Goal: Transaction & Acquisition: Purchase product/service

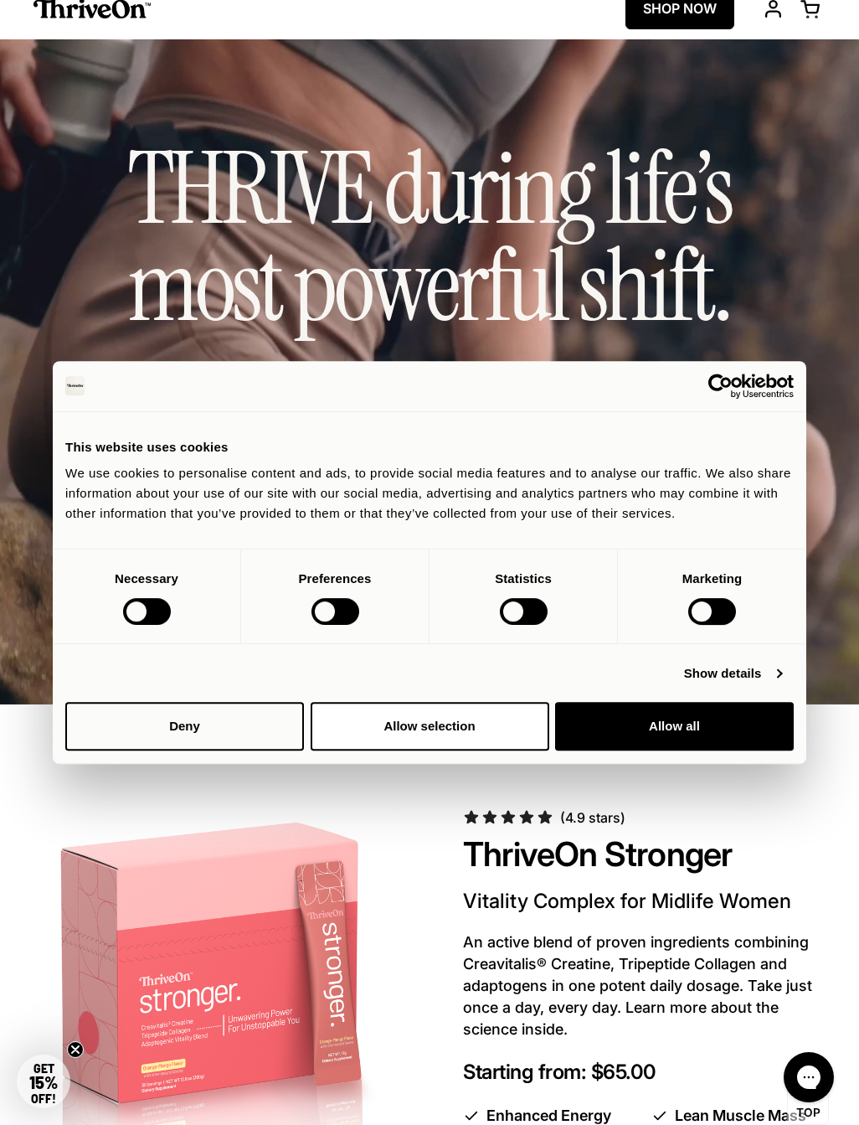
click at [140, 625] on div at bounding box center [147, 611] width 48 height 27
click at [464, 733] on button "Allow selection" at bounding box center [430, 726] width 239 height 49
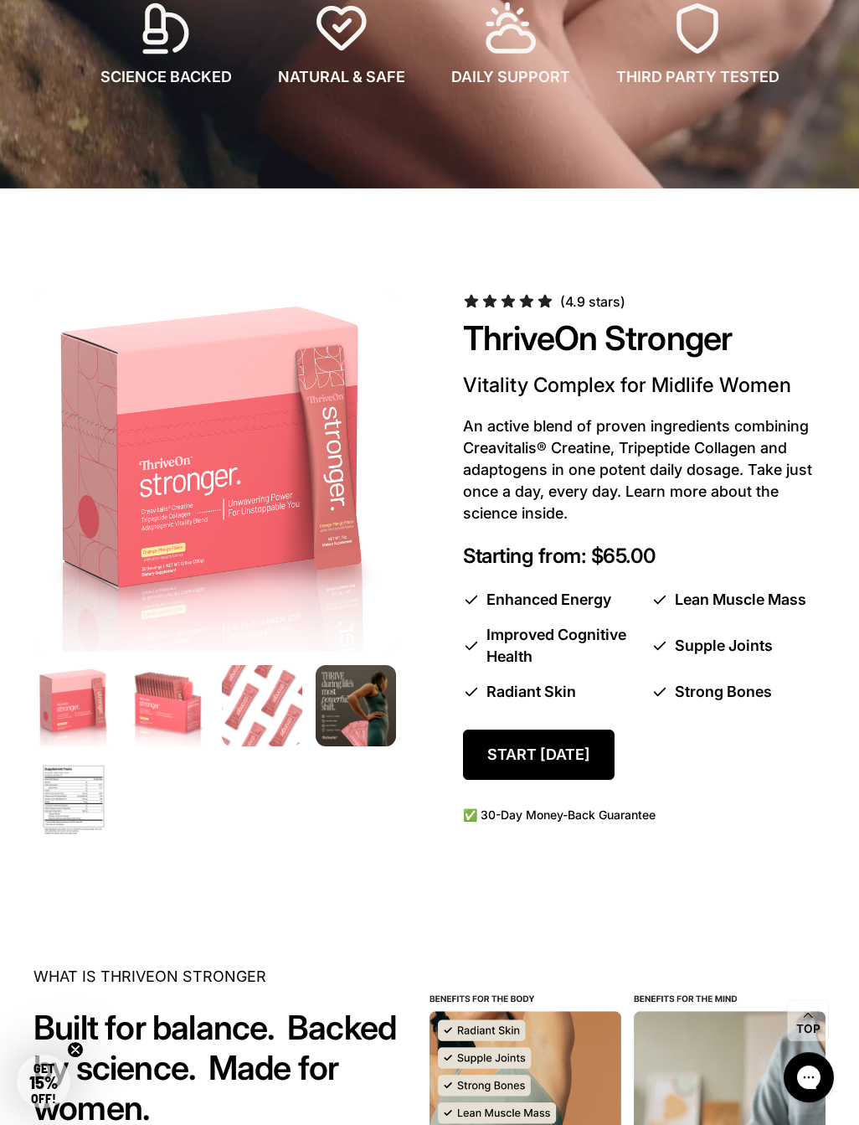
scroll to position [541, 0]
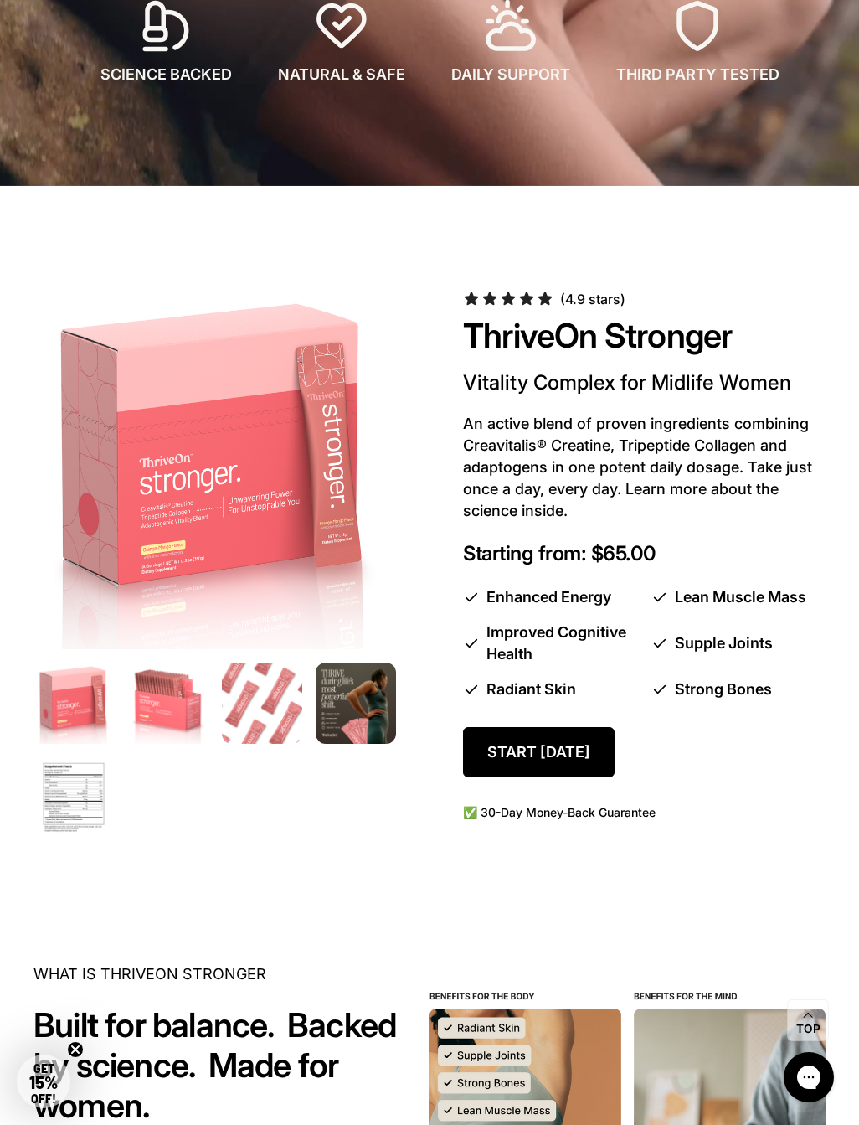
click at [78, 782] on img at bounding box center [73, 797] width 80 height 80
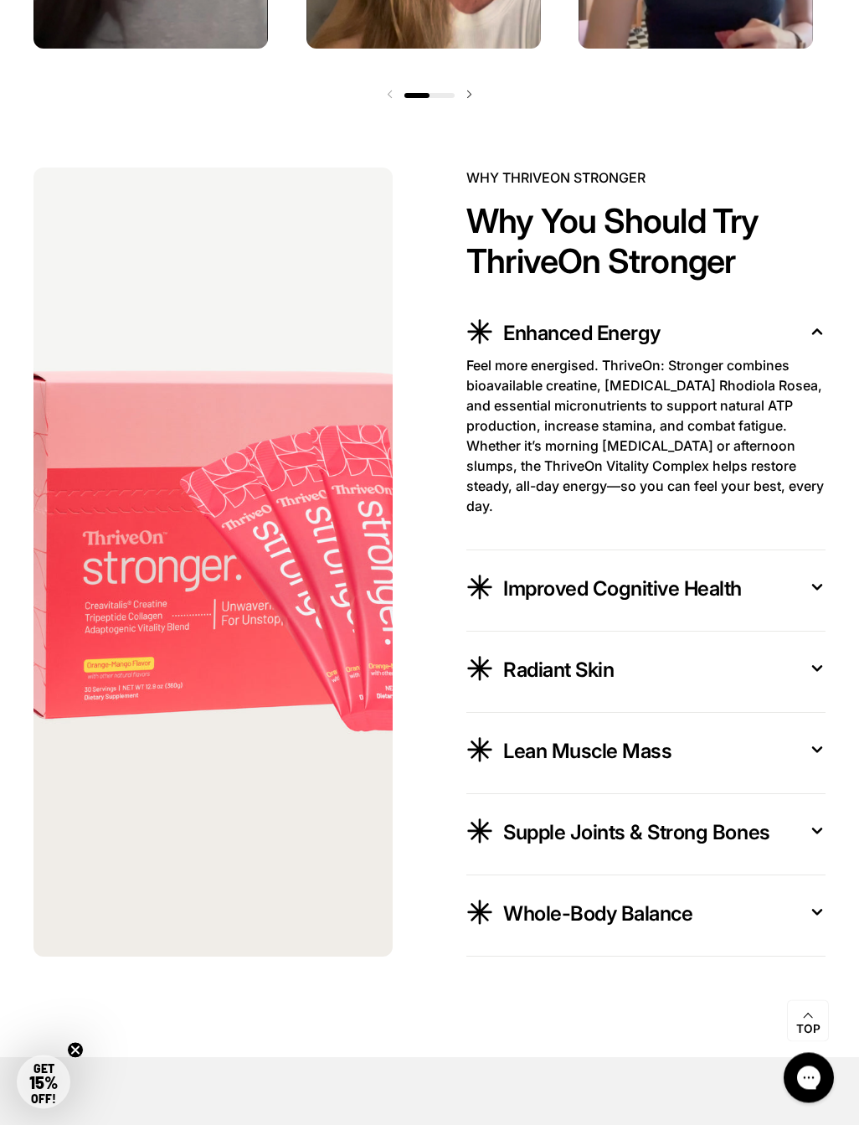
scroll to position [2514, 0]
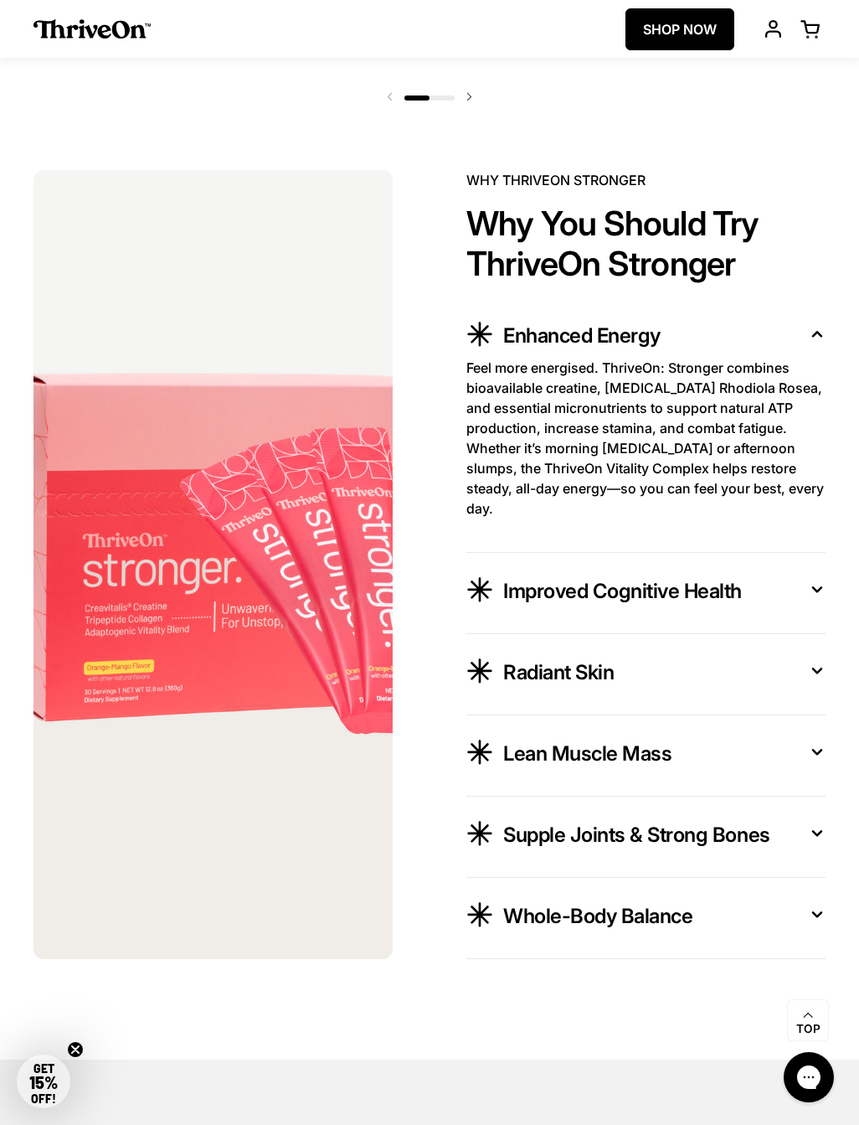
click at [819, 604] on button "Improved Cognitive Health" at bounding box center [645, 593] width 359 height 40
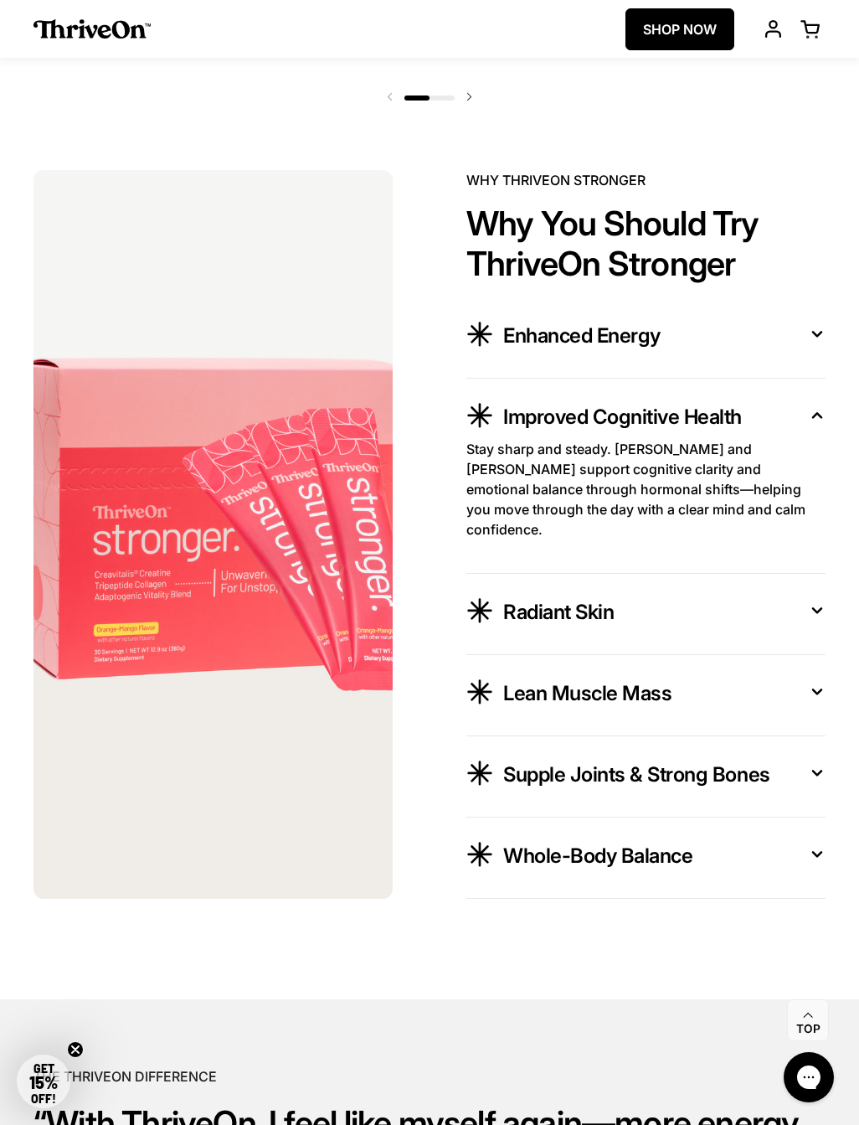
click at [816, 788] on button "Supple Joints & Strong Bones" at bounding box center [645, 776] width 359 height 40
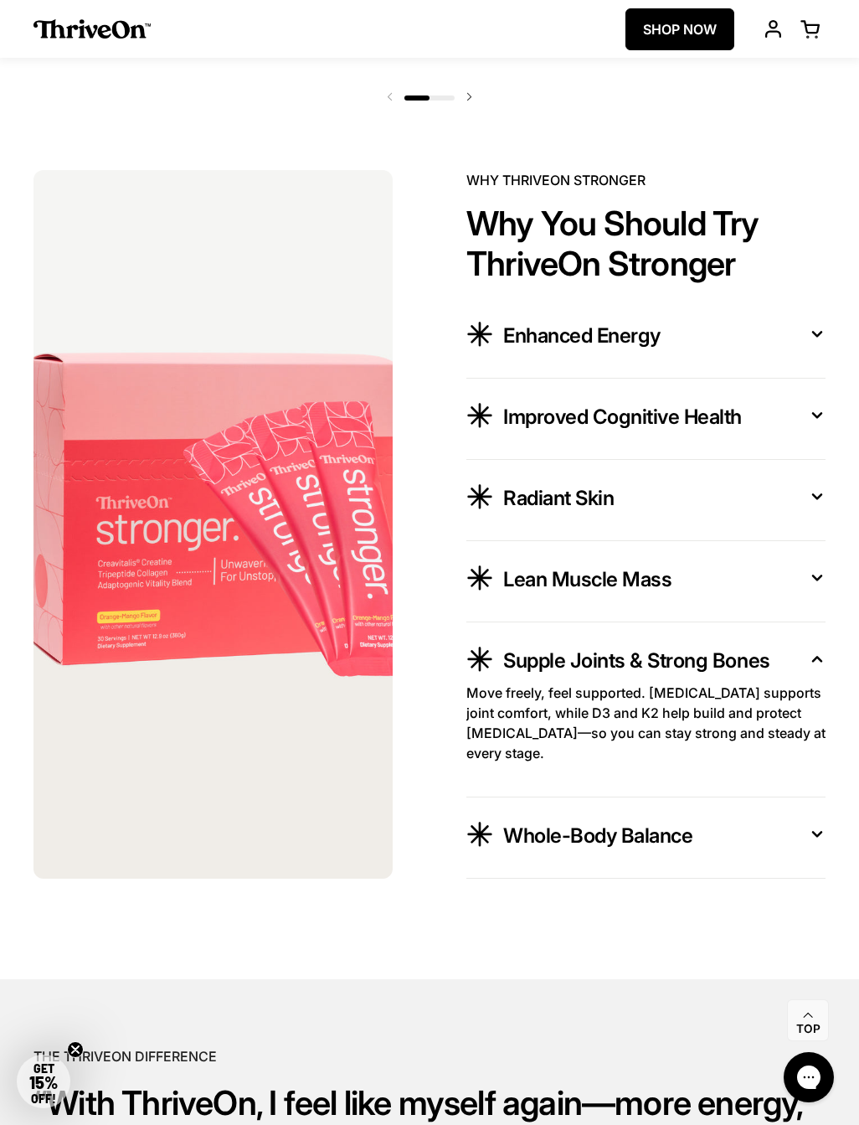
click at [808, 857] on button "Whole-Body Balance" at bounding box center [645, 837] width 359 height 40
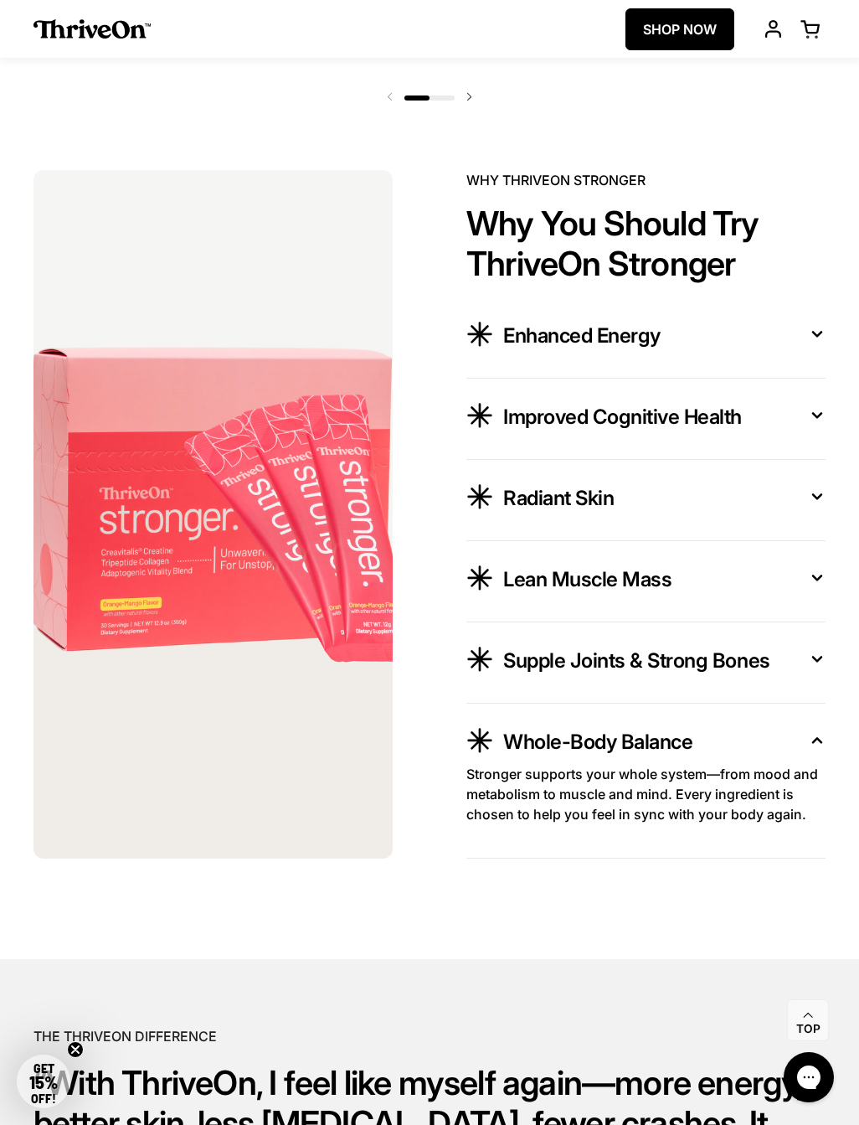
click at [806, 601] on button "Lean Muscle Mass" at bounding box center [645, 581] width 359 height 40
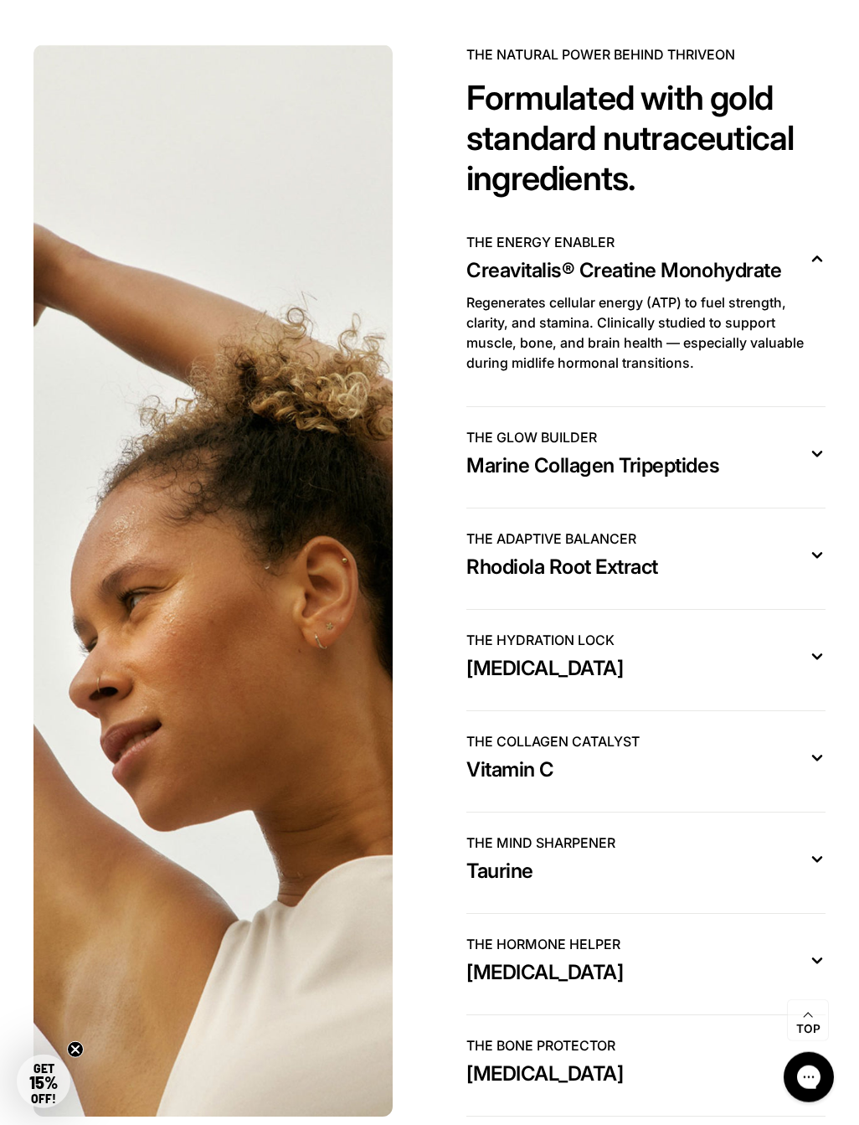
scroll to position [4255, 0]
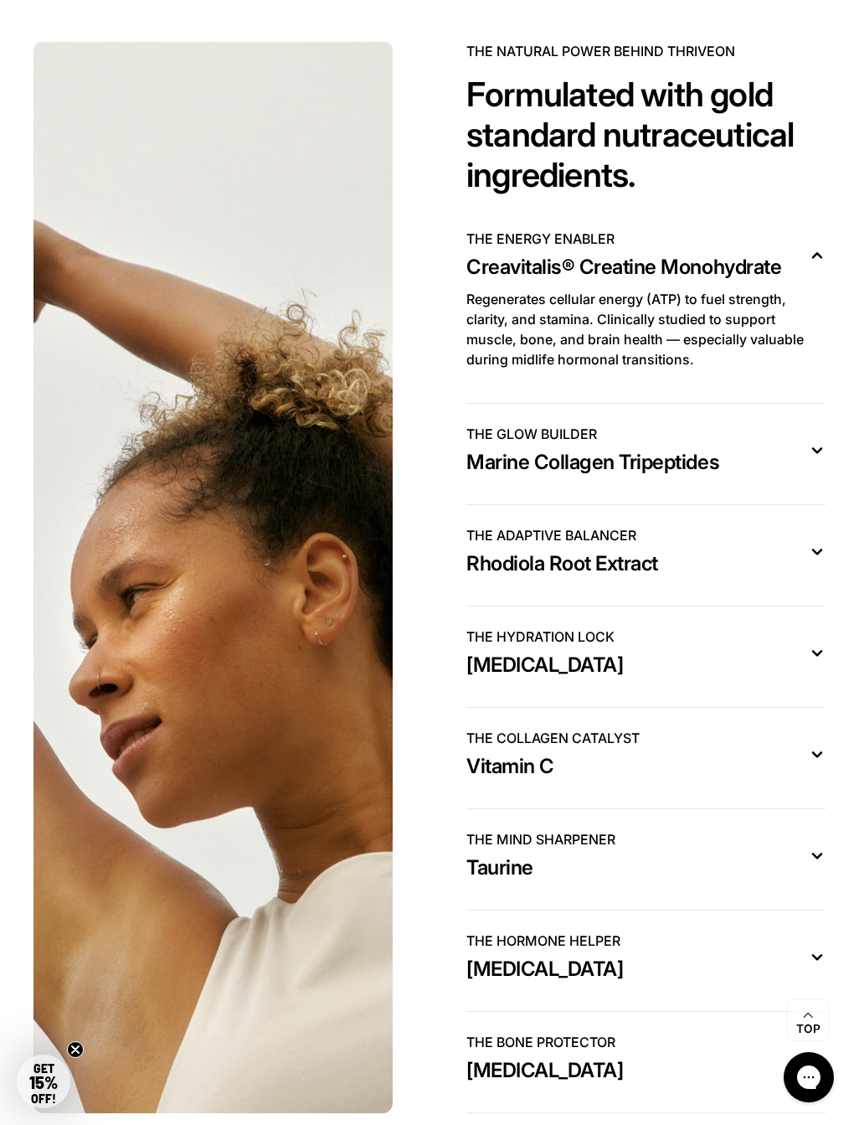
click at [809, 585] on button "THE ADAPTIVE BALANCER Rhodiola Root Extract" at bounding box center [645, 555] width 359 height 60
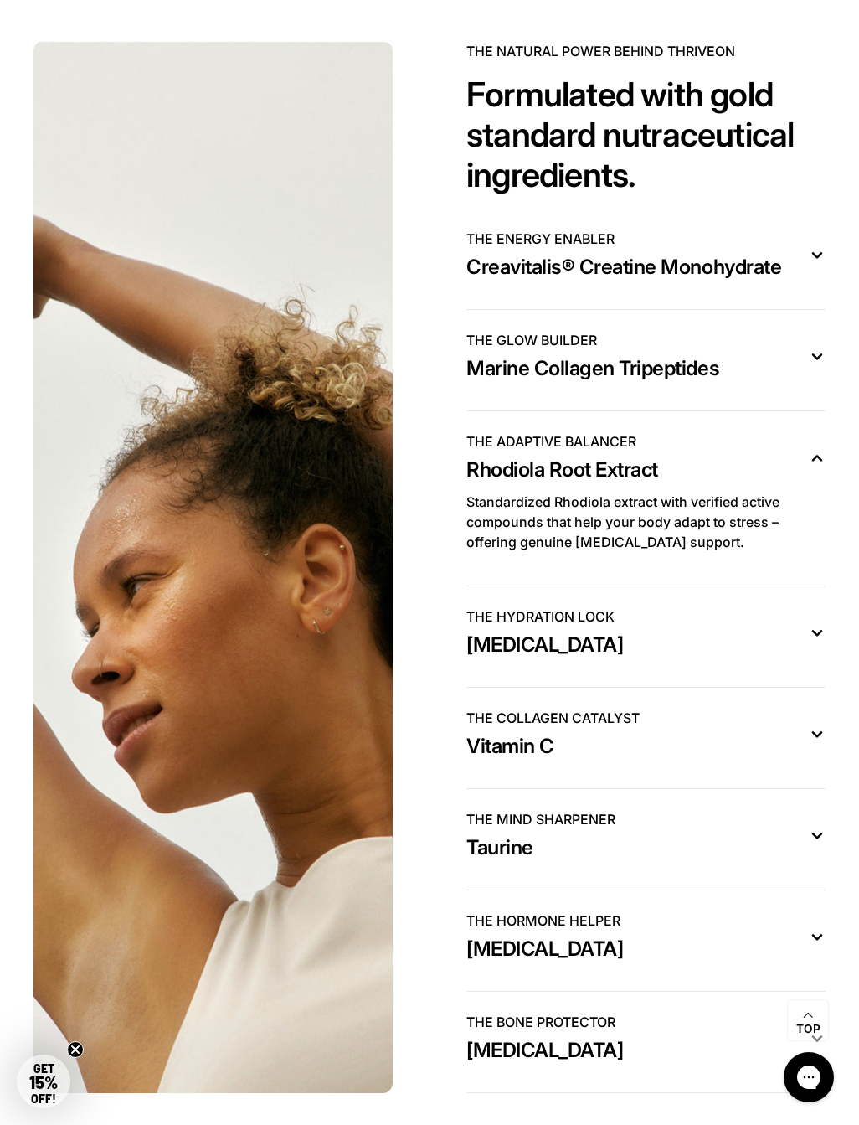
click at [819, 667] on button "THE HYDRATION LOCK [MEDICAL_DATA]" at bounding box center [645, 636] width 359 height 60
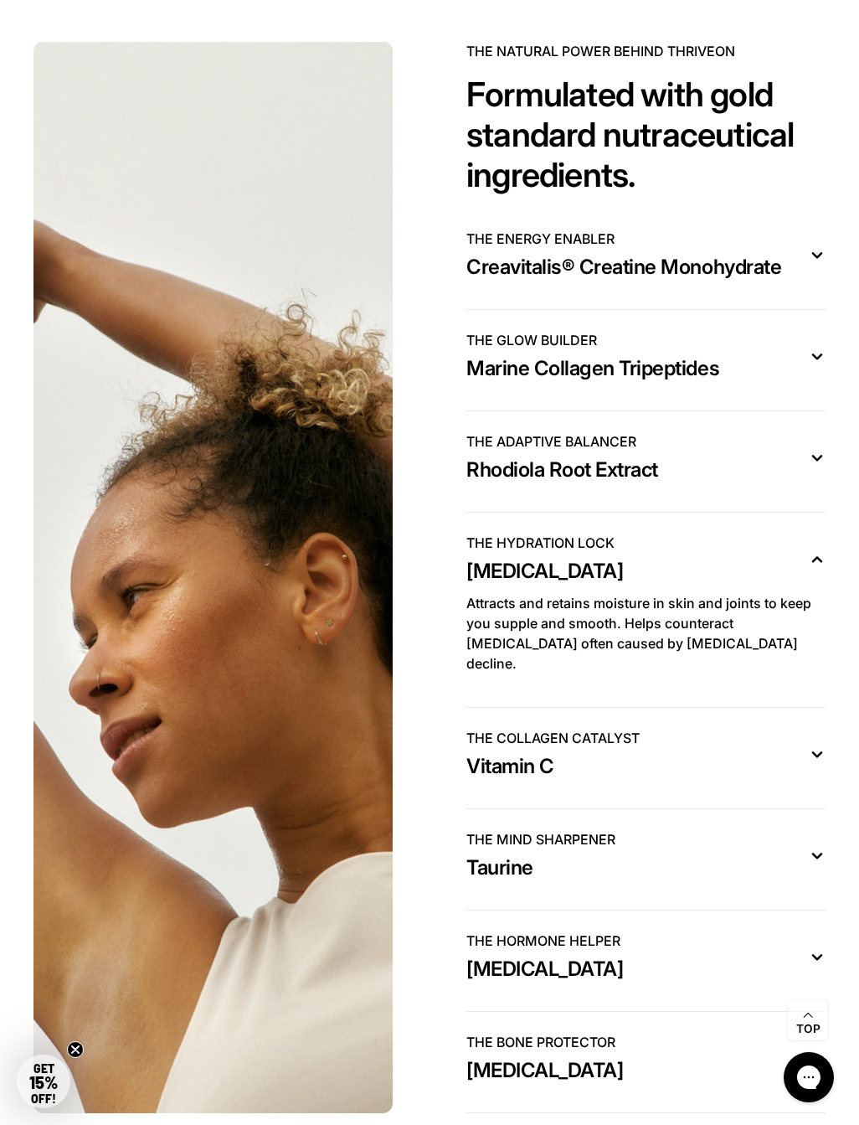
click at [803, 776] on button "THE COLLAGEN CATALYST Vitamin C" at bounding box center [645, 758] width 359 height 60
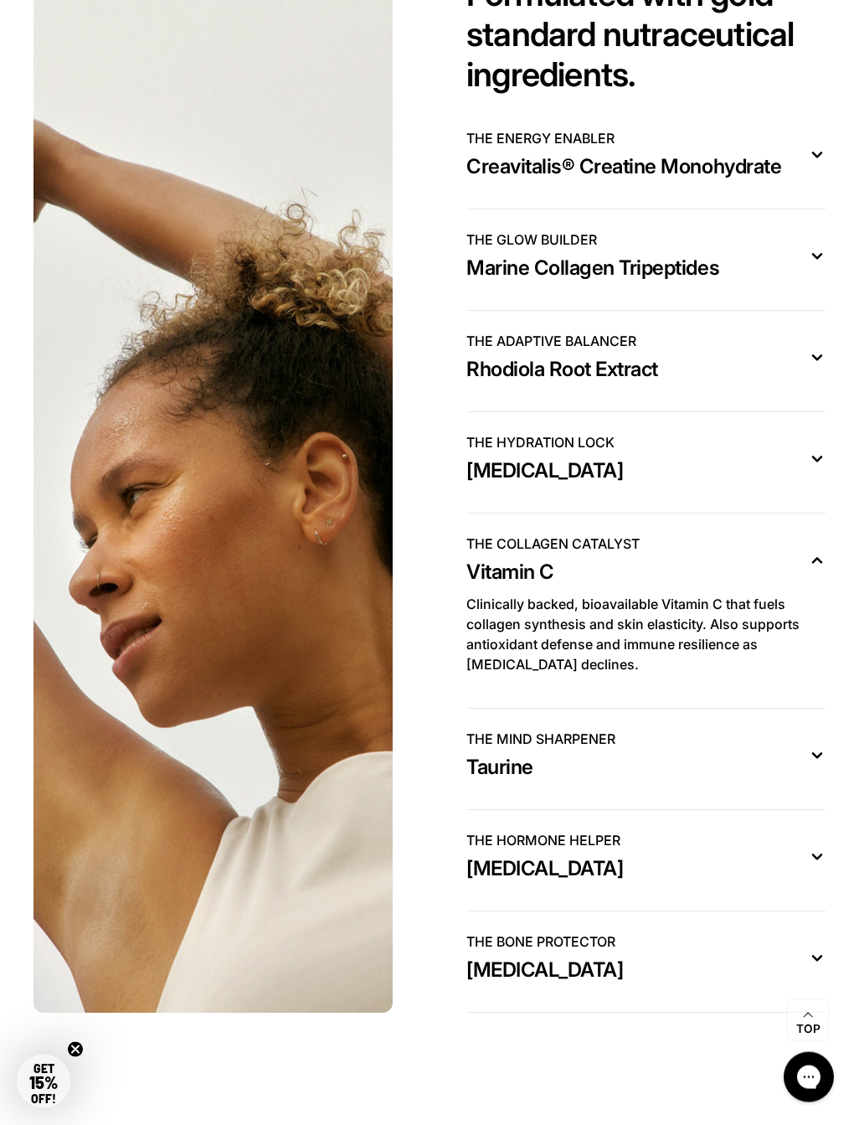
scroll to position [4386, 0]
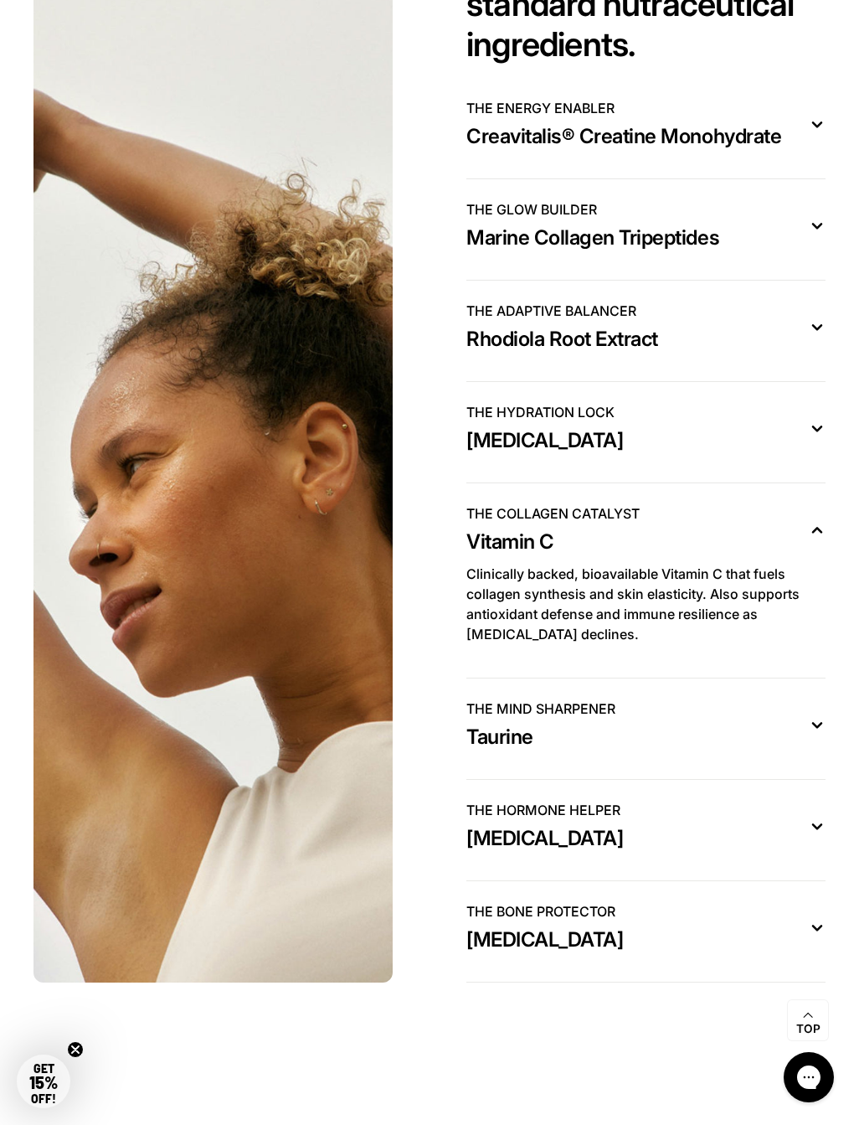
click at [787, 852] on div "THE HORMONE HELPER [MEDICAL_DATA]" at bounding box center [632, 826] width 332 height 52
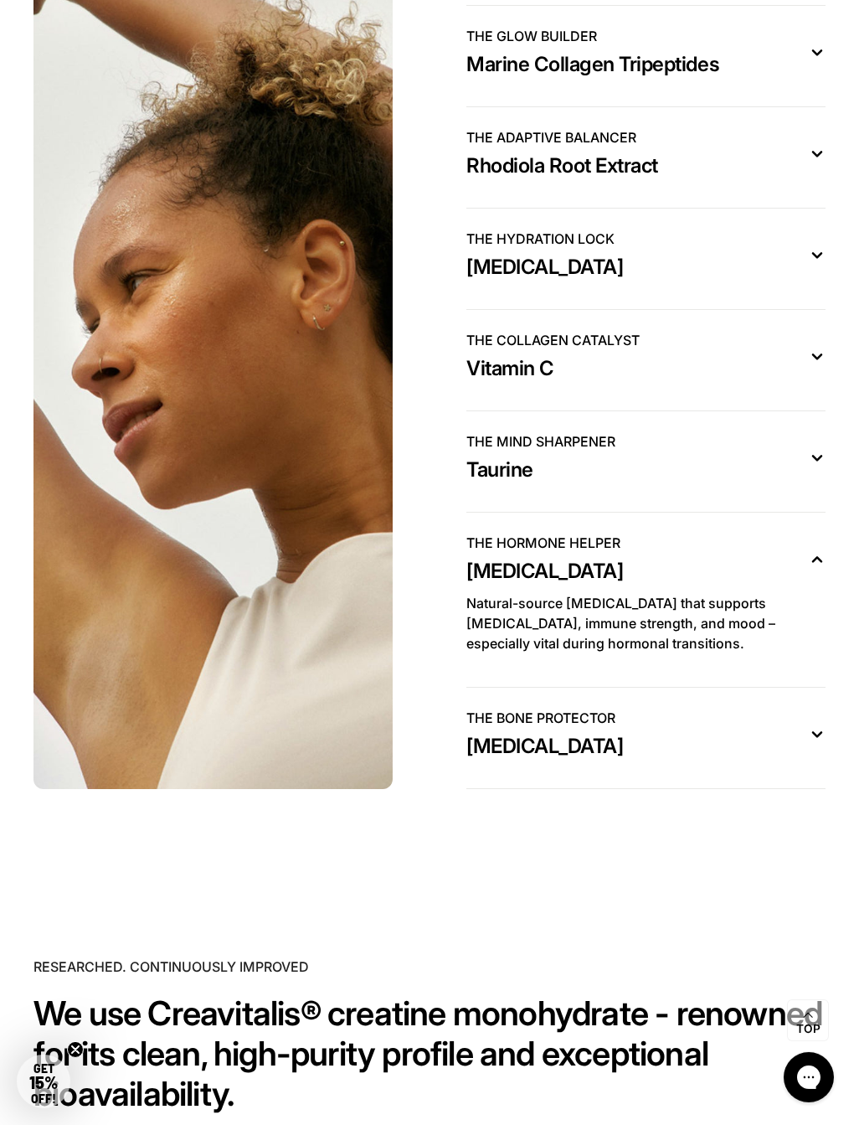
scroll to position [4561, 0]
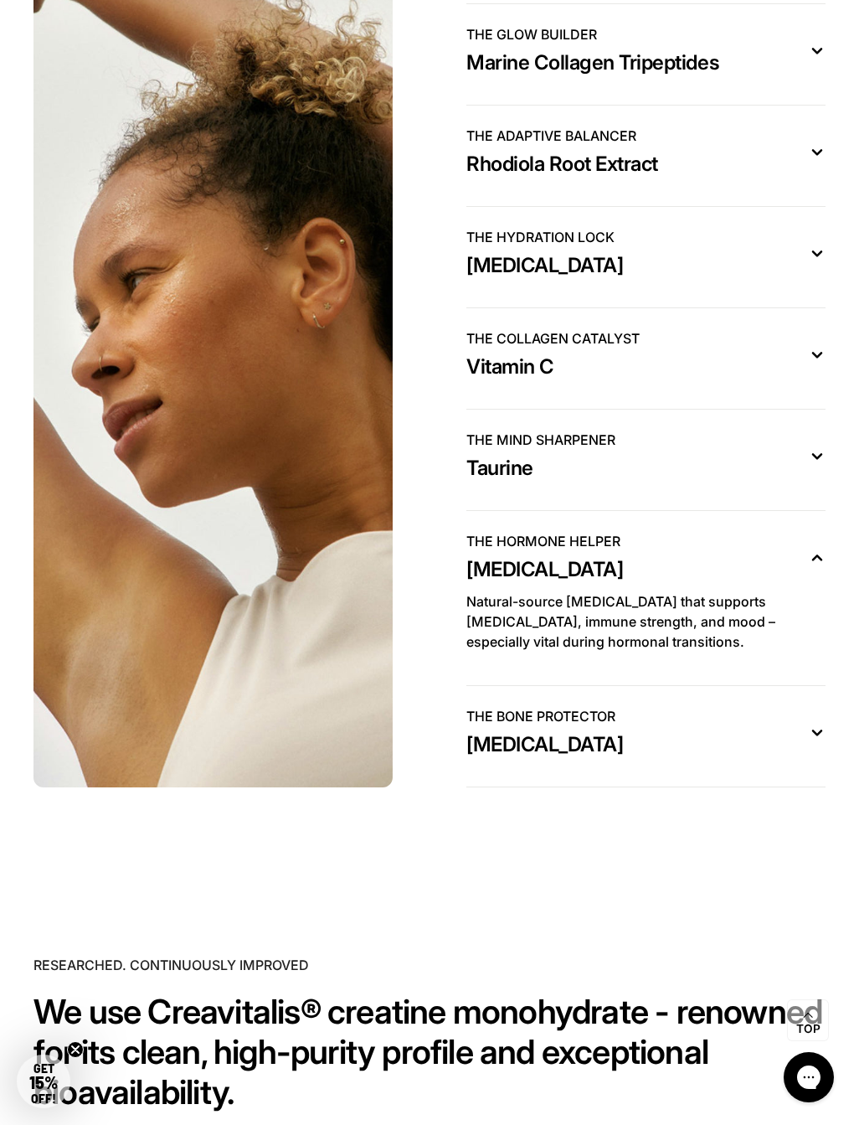
click at [817, 766] on button "THE BONE PROTECTOR [MEDICAL_DATA]" at bounding box center [645, 736] width 359 height 60
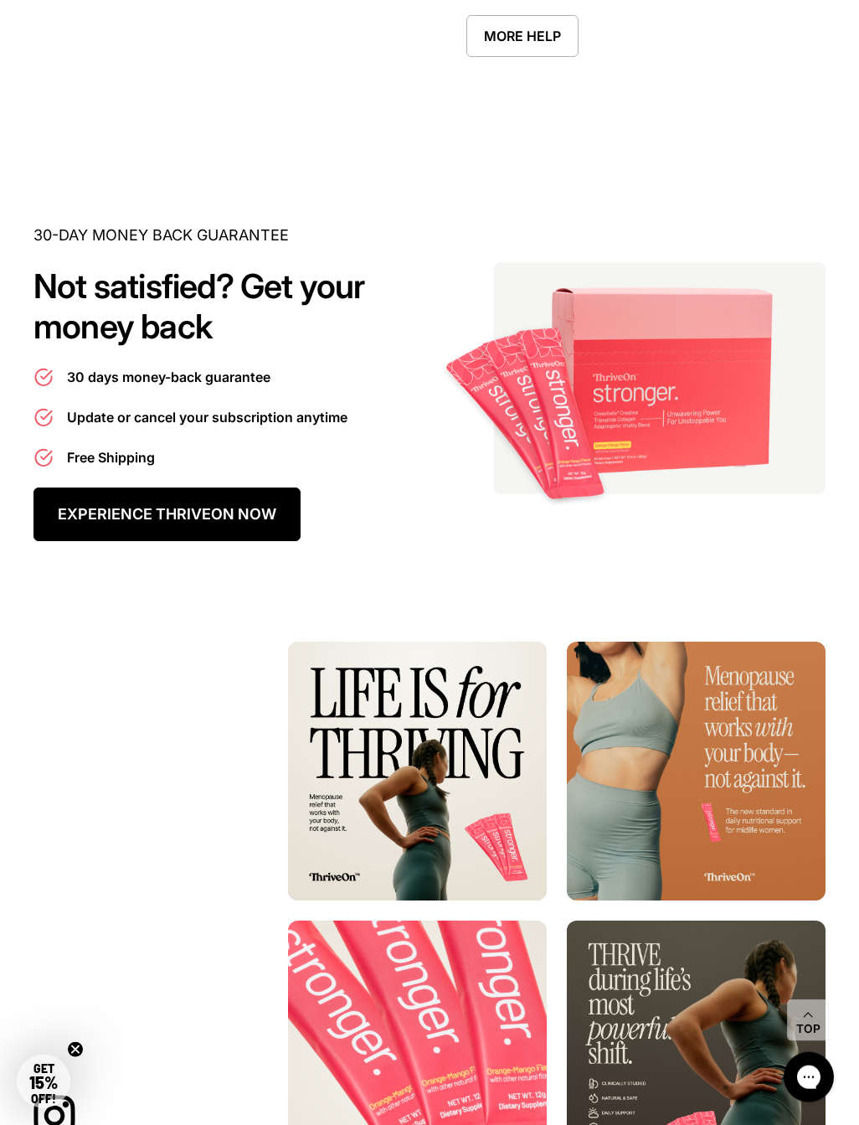
scroll to position [8506, 0]
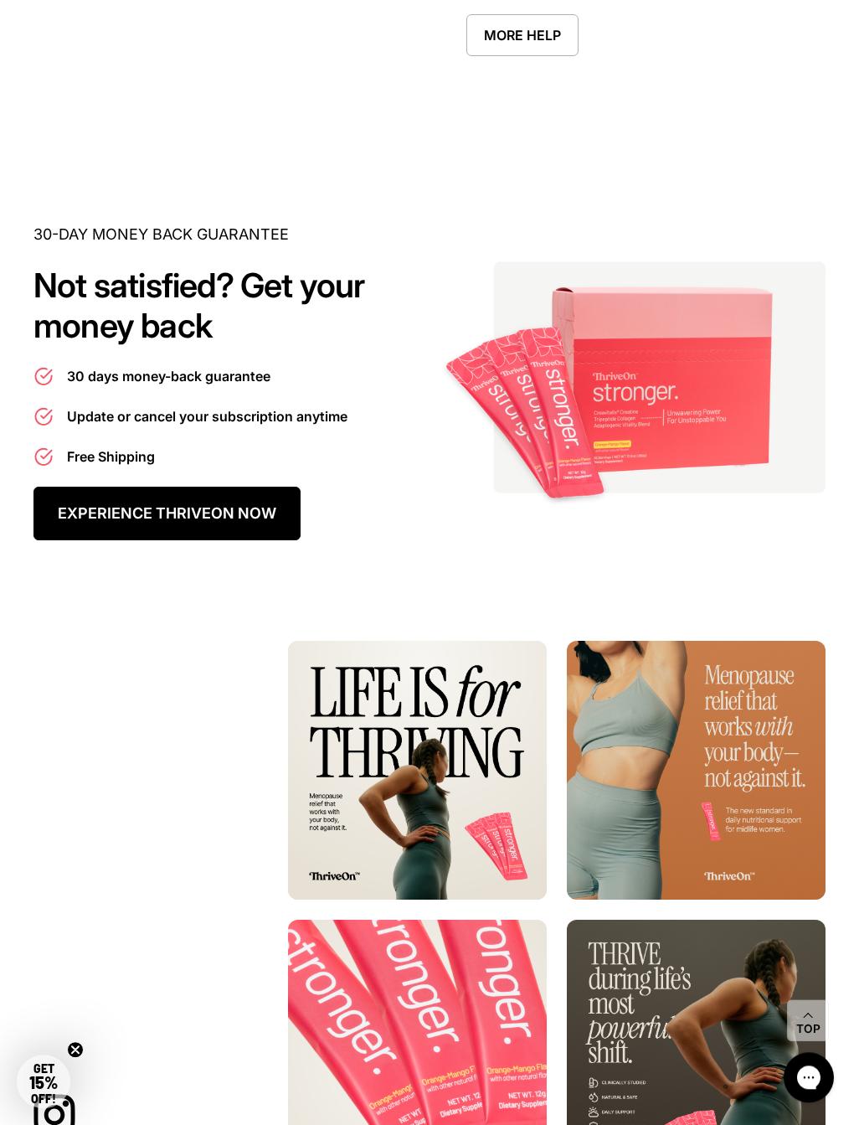
click at [65, 540] on link "EXPERIENCE THRIVEON NOW" at bounding box center [166, 513] width 267 height 54
